Goal: Task Accomplishment & Management: Manage account settings

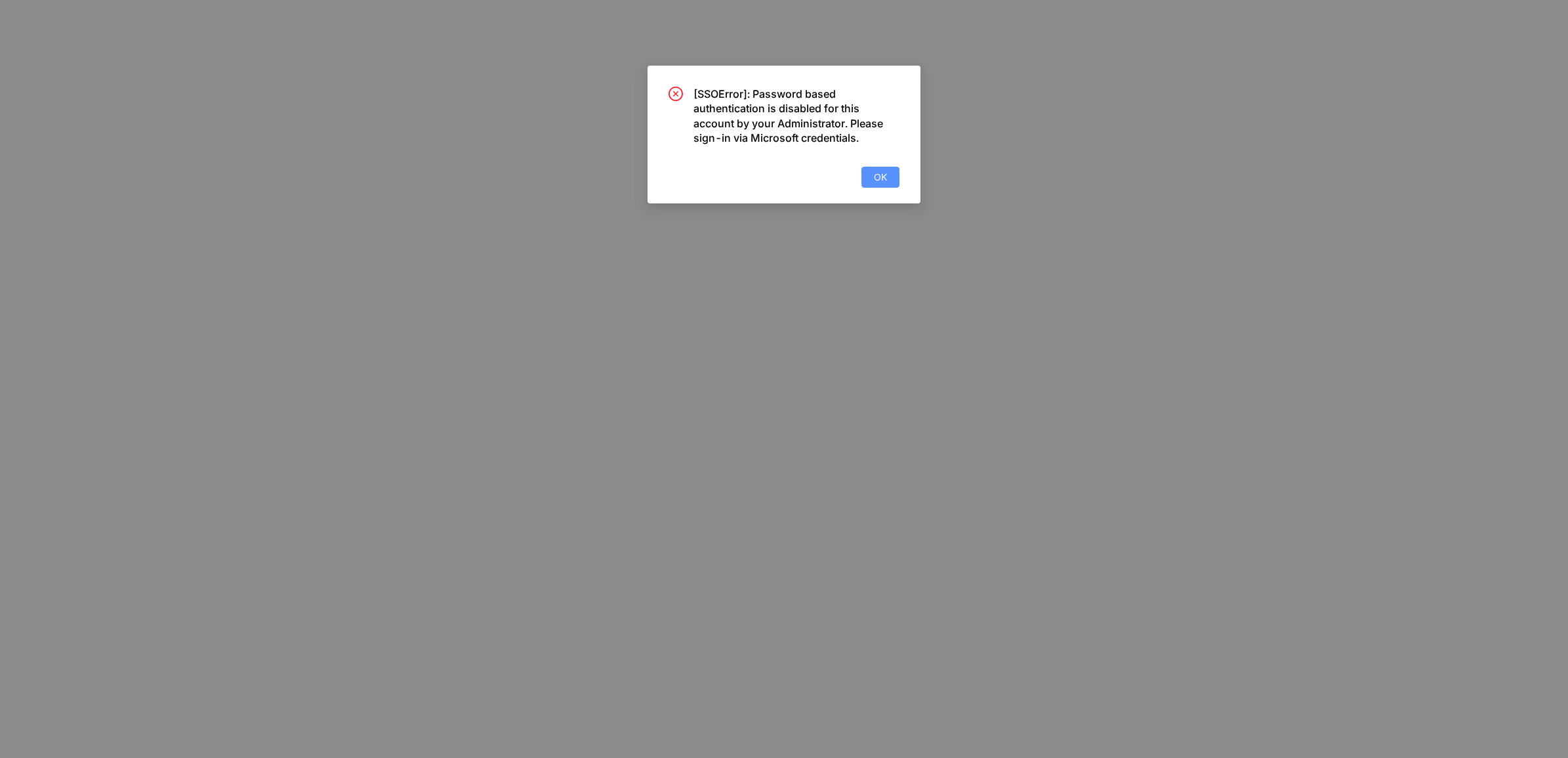
click at [876, 172] on span "OK" at bounding box center [880, 177] width 13 height 15
click at [896, 174] on button "OK" at bounding box center [880, 177] width 38 height 21
